Goal: Task Accomplishment & Management: Manage account settings

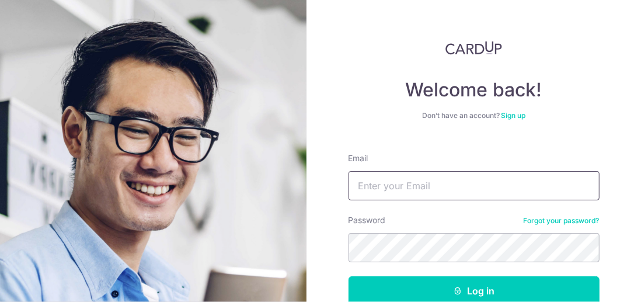
type input "[PERSON_NAME][EMAIL_ADDRESS][DOMAIN_NAME]"
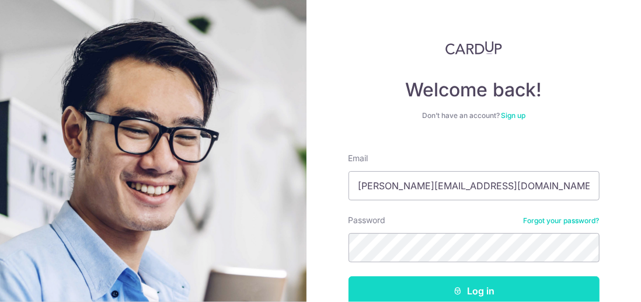
click at [482, 290] on button "Log in" at bounding box center [474, 290] width 251 height 29
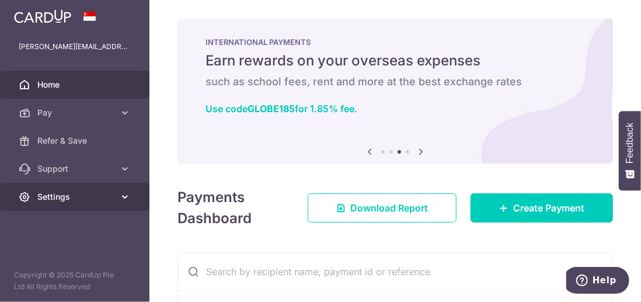
click at [124, 197] on icon at bounding box center [125, 197] width 12 height 12
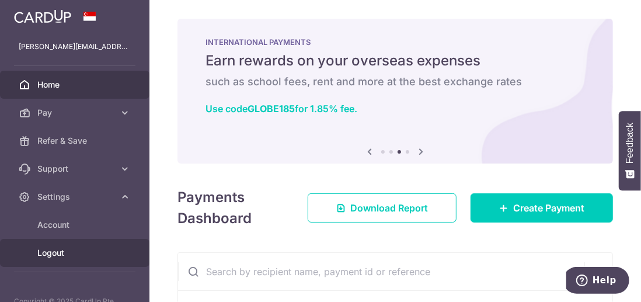
click at [64, 252] on span "Logout" at bounding box center [75, 253] width 77 height 12
